Goal: Navigation & Orientation: Find specific page/section

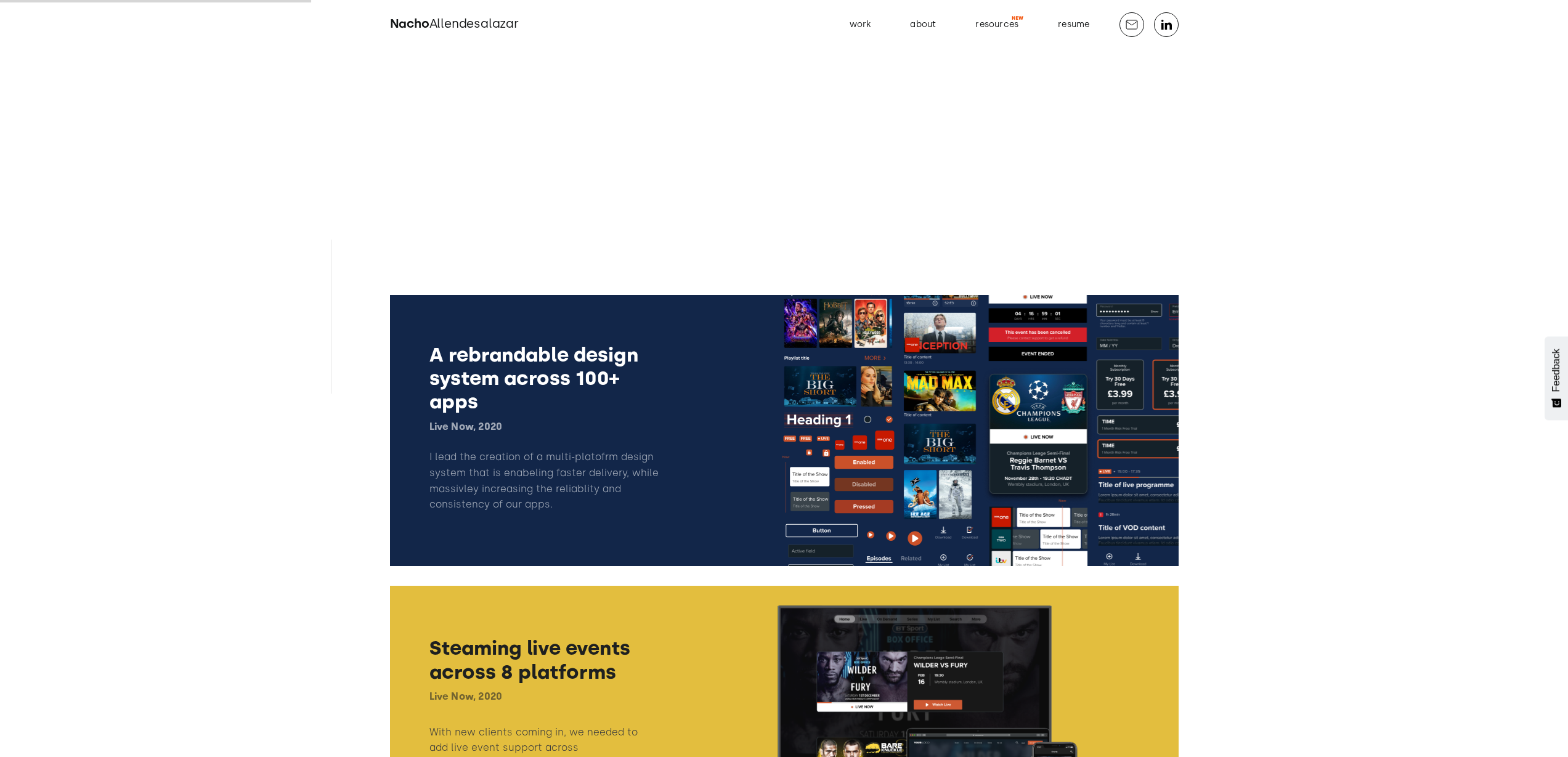
scroll to position [411, 0]
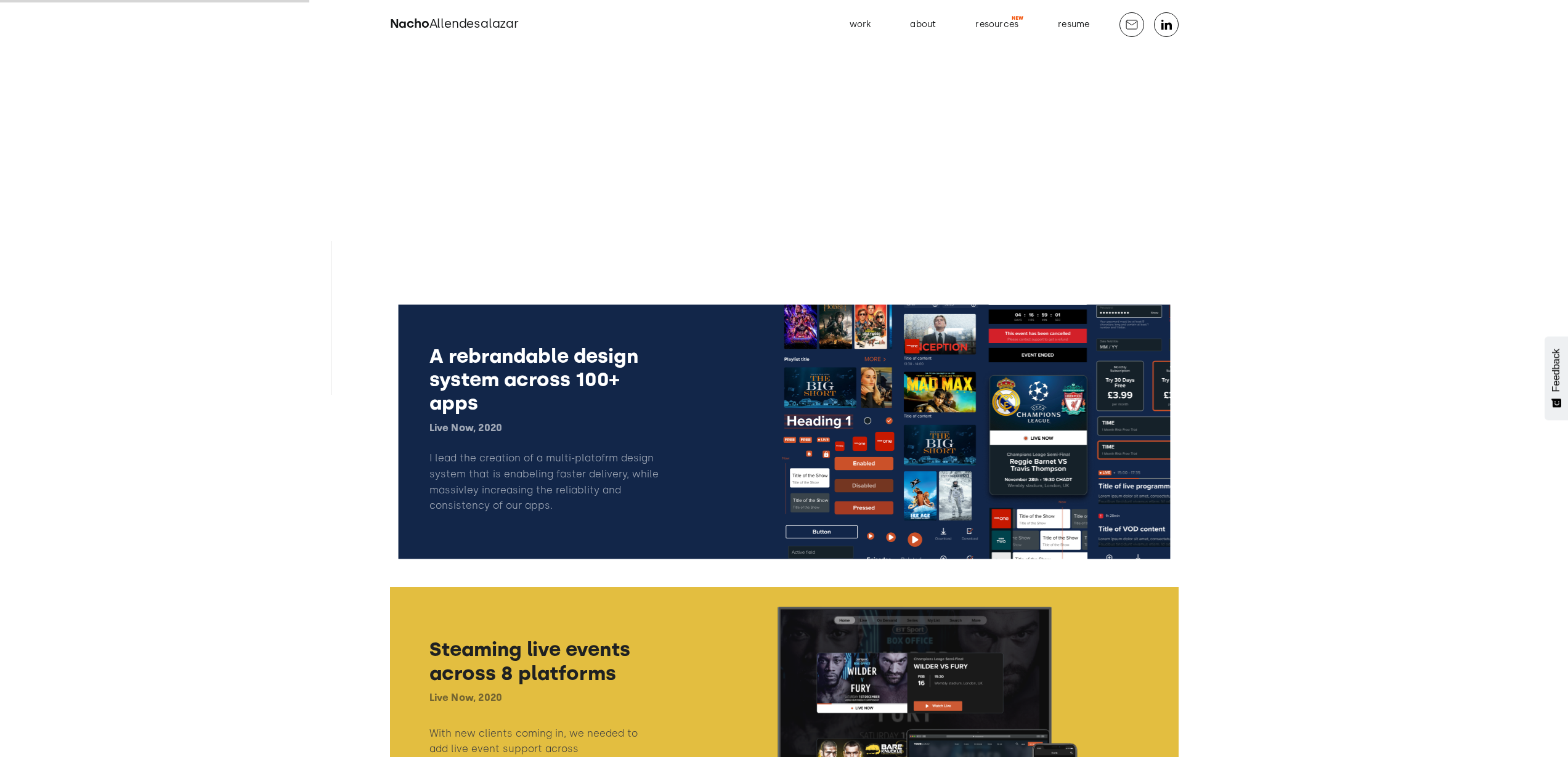
click at [509, 364] on link at bounding box center [784, 432] width 788 height 271
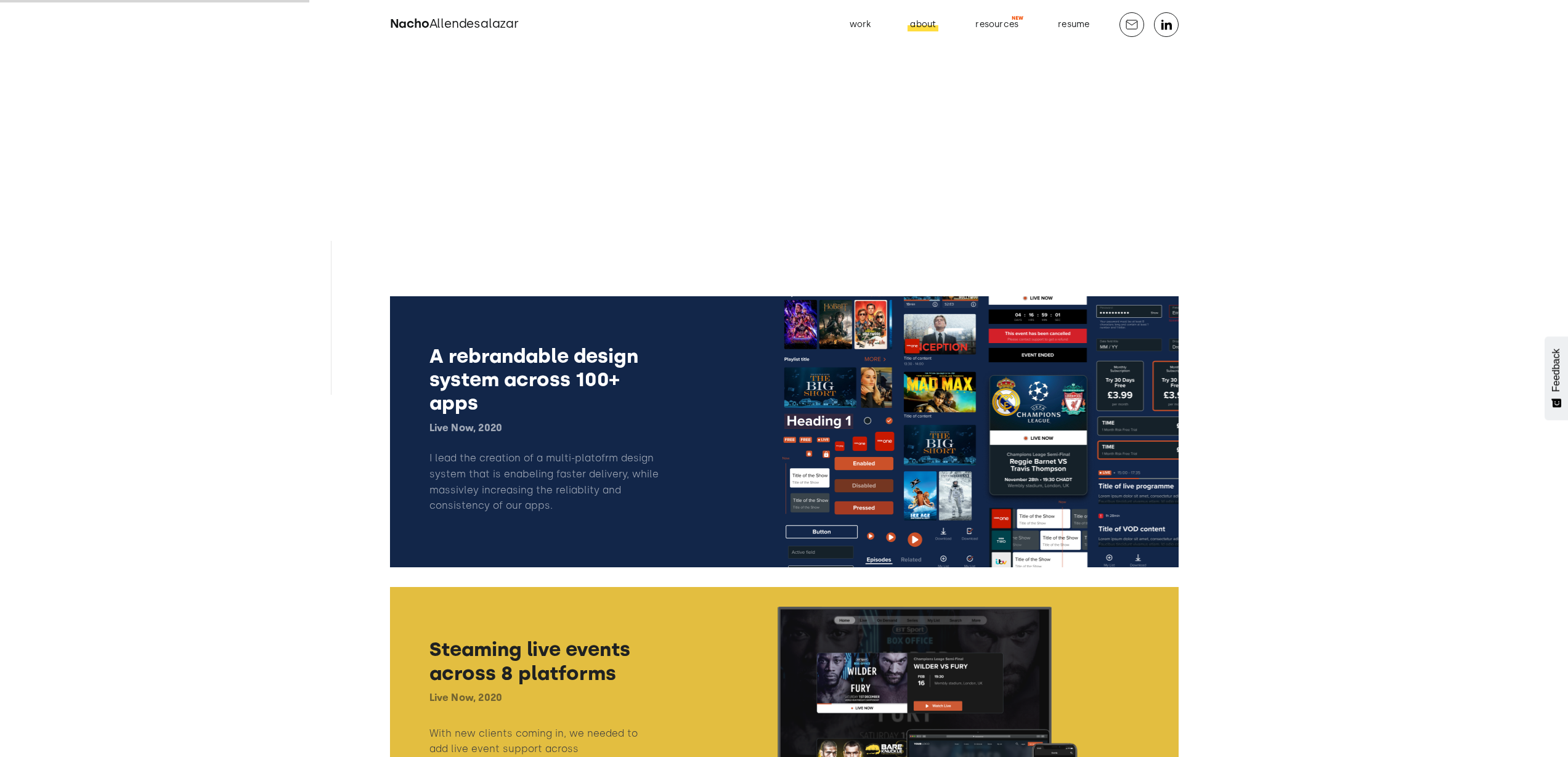
click at [910, 20] on link "about" at bounding box center [923, 24] width 46 height 20
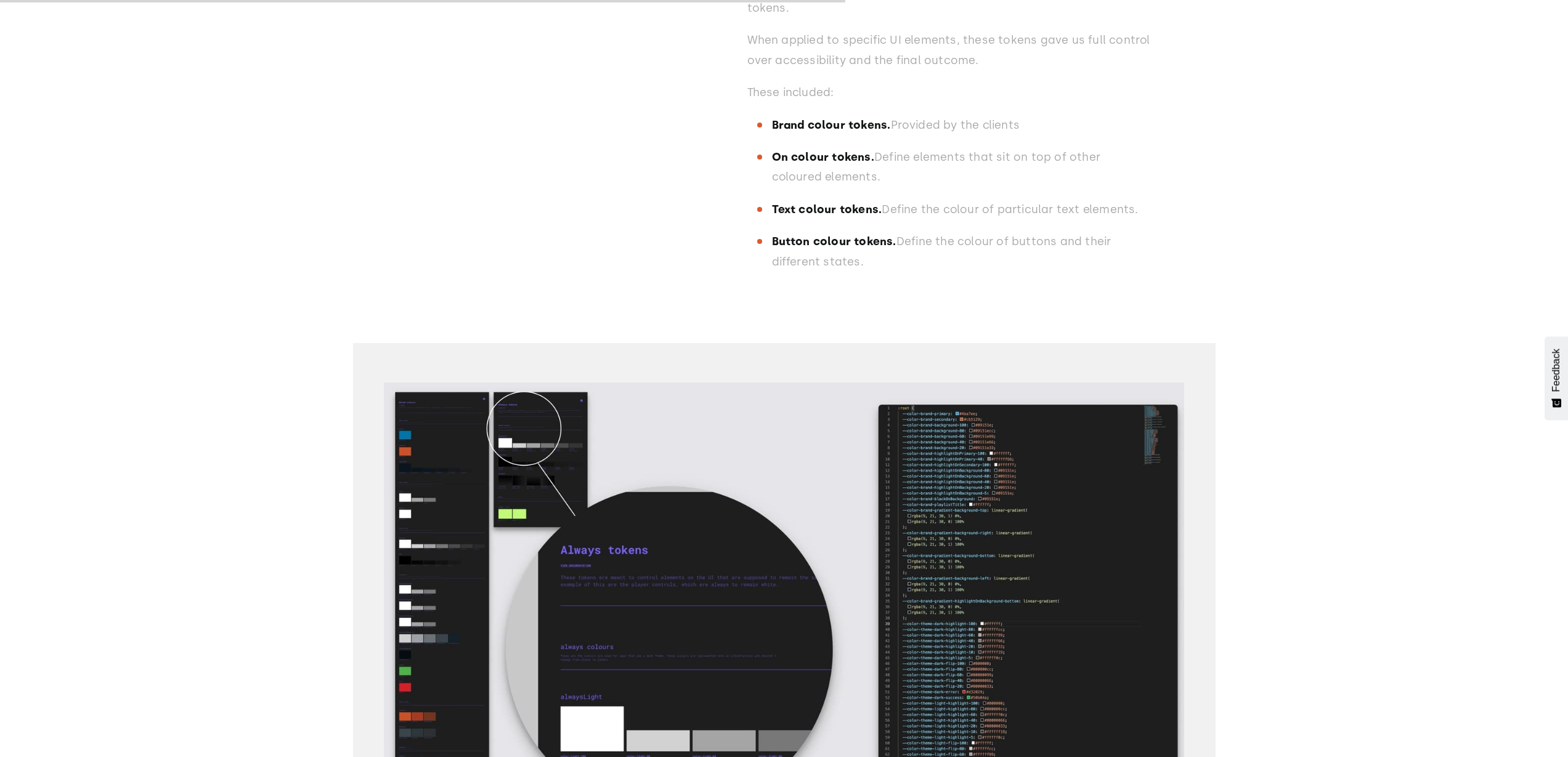
scroll to position [11013, 0]
